Goal: Task Accomplishment & Management: Manage account settings

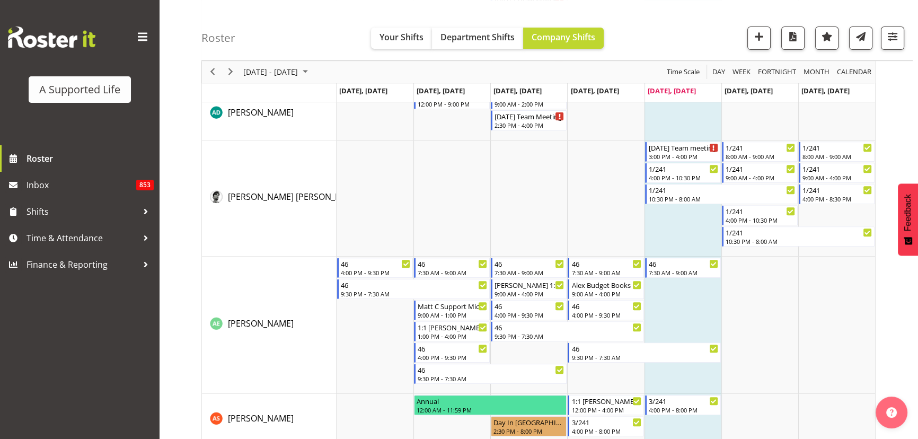
scroll to position [6204, 0]
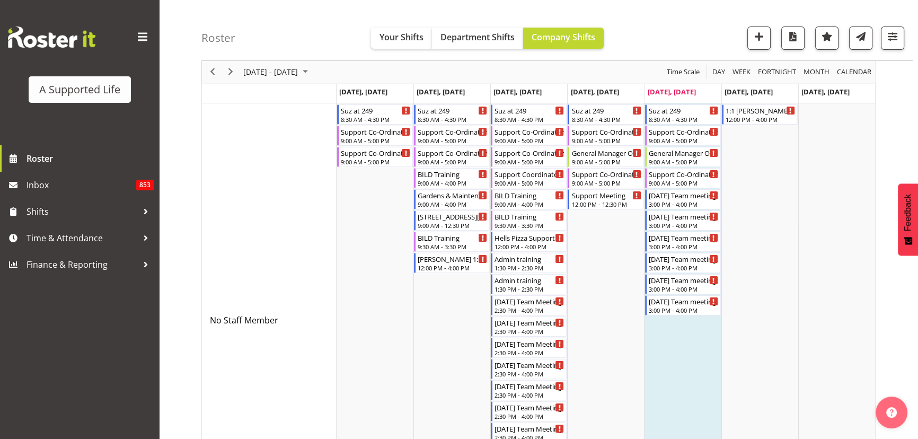
scroll to position [3617, 0]
